Goal: Task Accomplishment & Management: Manage account settings

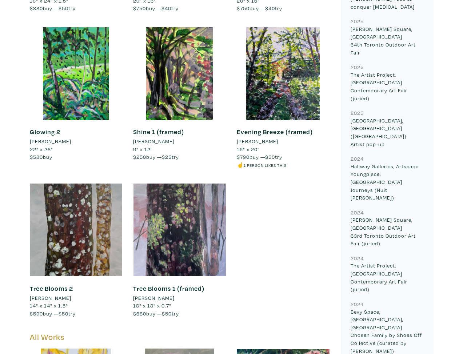
scroll to position [558, 0]
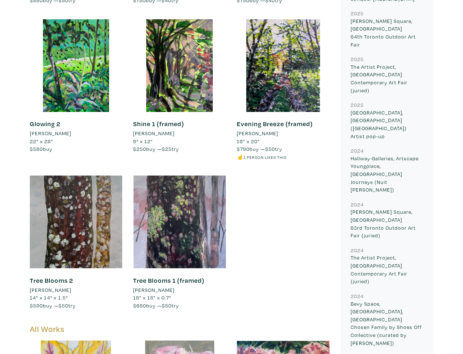
drag, startPoint x: 466, startPoint y: 15, endPoint x: 462, endPoint y: 67, distance: 52.8
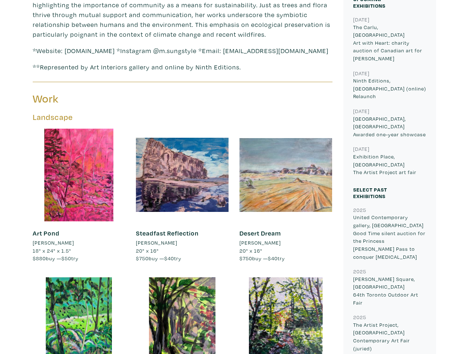
scroll to position [0, 0]
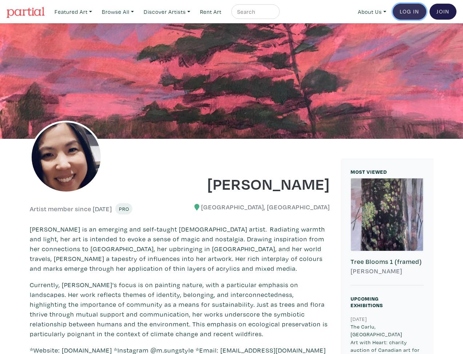
click at [408, 13] on link "Log In" at bounding box center [409, 12] width 33 height 16
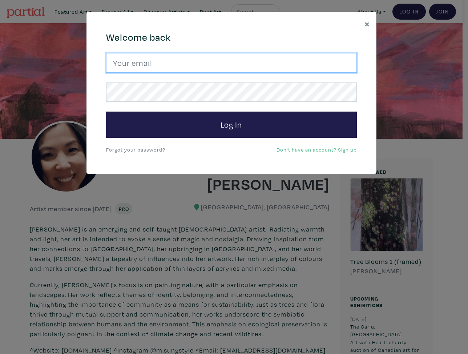
click at [227, 61] on input "email" at bounding box center [231, 63] width 251 height 20
type input "mangotango79@hotmail.com"
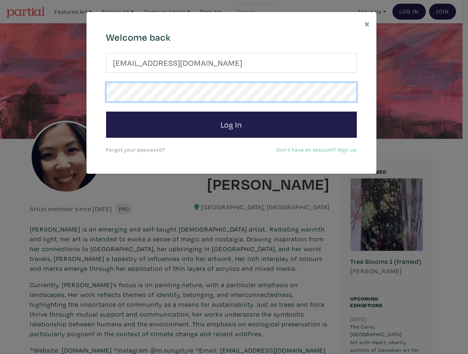
click at [106, 112] on button "Log In" at bounding box center [231, 125] width 251 height 26
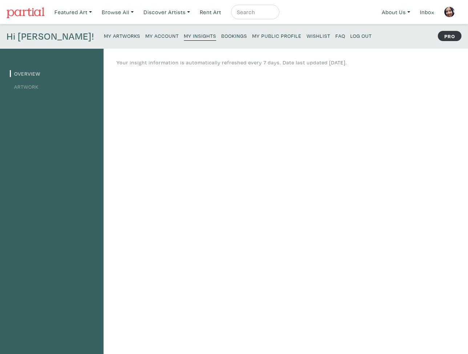
click at [252, 36] on small "My Public Profile" at bounding box center [276, 35] width 49 height 7
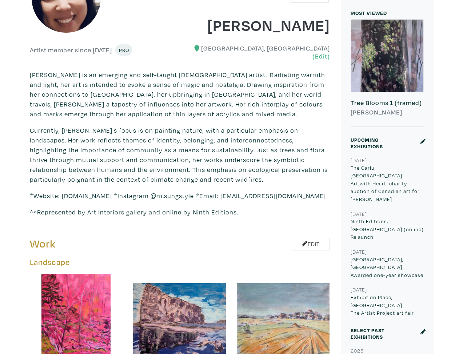
scroll to position [183, 0]
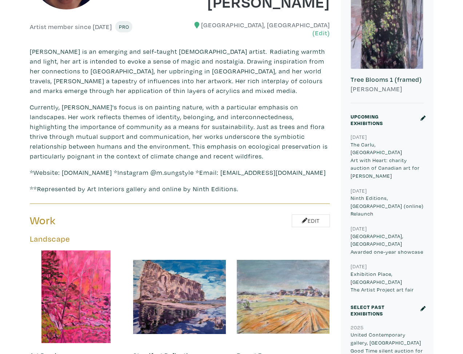
click at [424, 306] on icon at bounding box center [422, 308] width 5 height 5
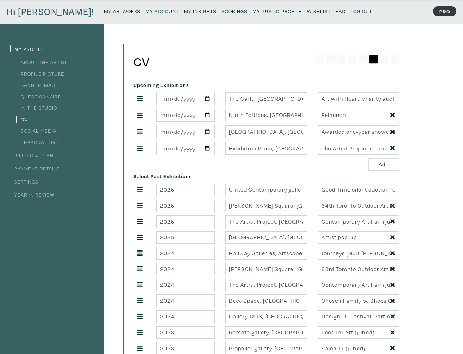
scroll to position [37, 0]
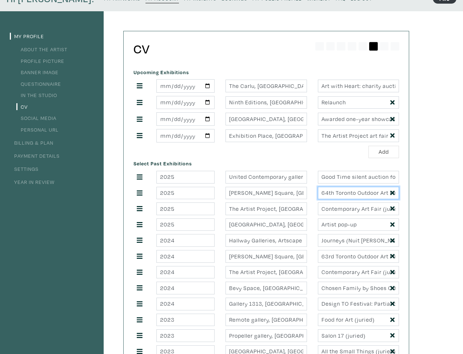
click at [337, 194] on input "64th Toronto Outdoor Art Fair" at bounding box center [358, 193] width 81 height 13
type input "64th Toronto Outdoor Art Fair (juried)"
click at [368, 146] on button "Add" at bounding box center [383, 152] width 31 height 13
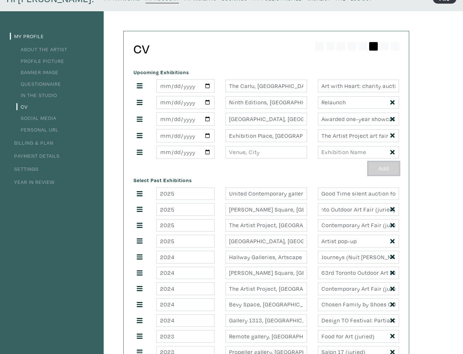
scroll to position [0, 0]
click at [380, 169] on button "Add" at bounding box center [383, 168] width 31 height 13
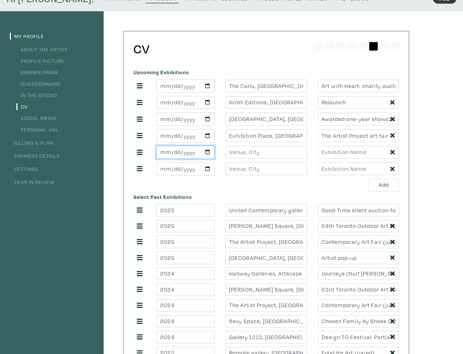
click at [173, 155] on input "date" at bounding box center [185, 152] width 58 height 13
click at [209, 151] on input "date" at bounding box center [185, 152] width 58 height 13
type input "[DATE]"
click at [239, 154] on input "text" at bounding box center [265, 152] width 81 height 13
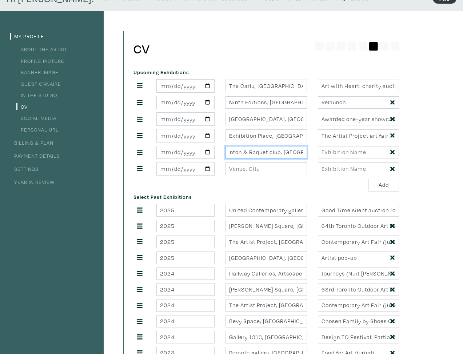
scroll to position [0, 42]
type input "Toronto Badminton & Raquet club, [GEOGRAPHIC_DATA]"
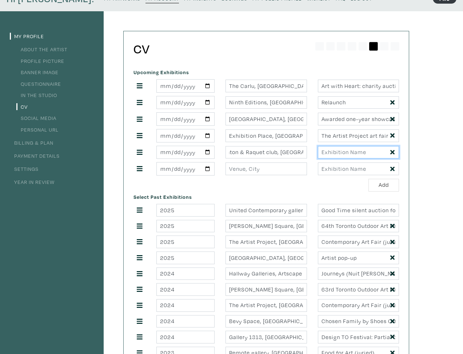
scroll to position [0, 0]
click at [340, 148] on input "text" at bounding box center [358, 152] width 81 height 13
type input "OFF THE WALL"
click at [220, 184] on div "Add" at bounding box center [265, 185] width 265 height 13
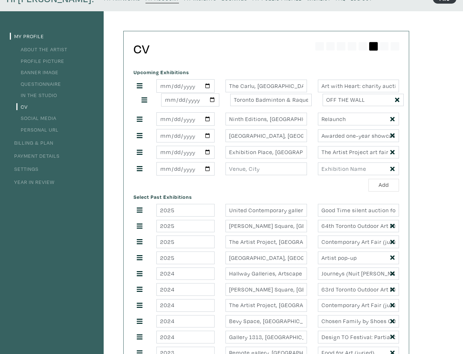
drag, startPoint x: 141, startPoint y: 152, endPoint x: 146, endPoint y: 100, distance: 52.6
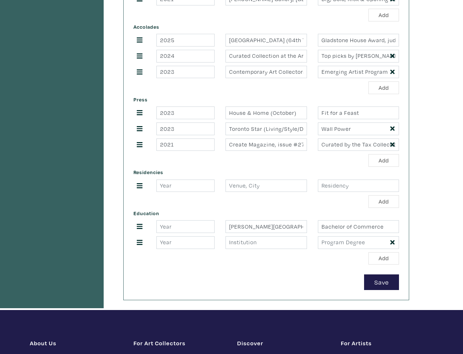
scroll to position [529, 0]
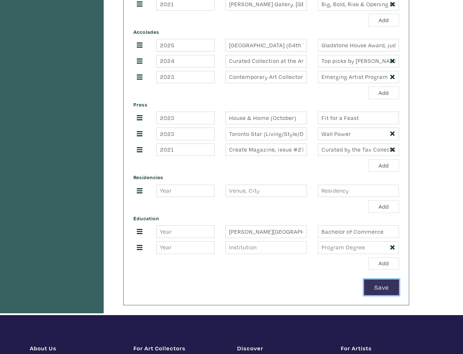
click at [378, 284] on button "Save" at bounding box center [381, 288] width 35 height 16
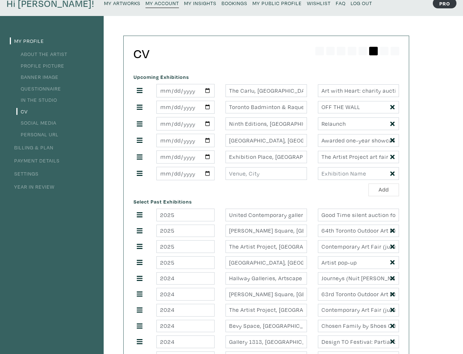
scroll to position [0, 0]
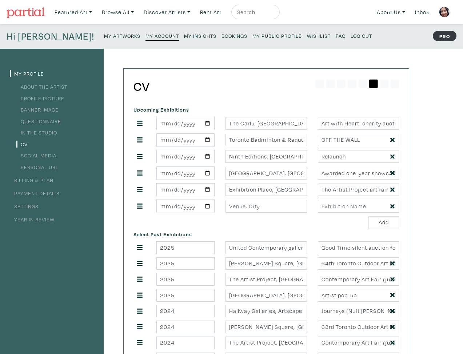
click at [252, 35] on small "My Public Profile" at bounding box center [276, 35] width 49 height 7
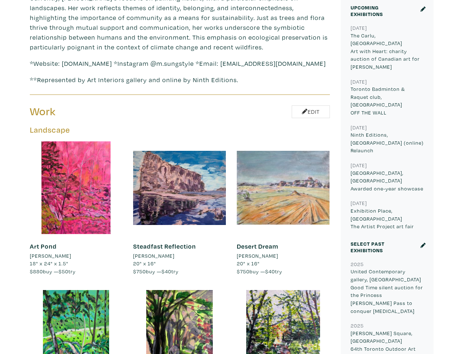
scroll to position [288, 0]
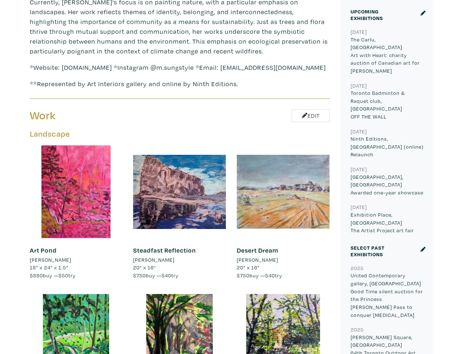
drag, startPoint x: 466, startPoint y: 6, endPoint x: 456, endPoint y: 35, distance: 30.1
click at [422, 12] on icon at bounding box center [422, 13] width 5 height 5
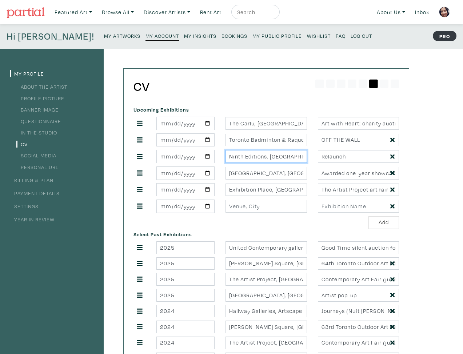
drag, startPoint x: 298, startPoint y: 158, endPoint x: 305, endPoint y: 157, distance: 7.4
click at [298, 158] on input "Ninth Editions, [GEOGRAPHIC_DATA] (online)" at bounding box center [265, 156] width 81 height 13
drag, startPoint x: 363, startPoint y: 157, endPoint x: 316, endPoint y: 159, distance: 47.3
click at [316, 159] on div "Relaunch" at bounding box center [358, 156] width 92 height 13
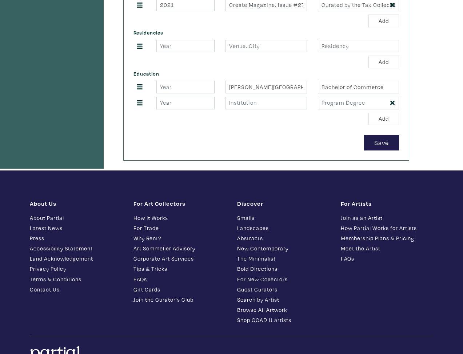
scroll to position [675, 0]
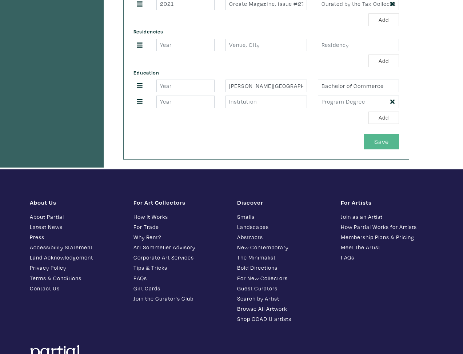
type input "EDITION 01"
click at [384, 143] on button "Save" at bounding box center [381, 142] width 35 height 16
